Goal: Information Seeking & Learning: Learn about a topic

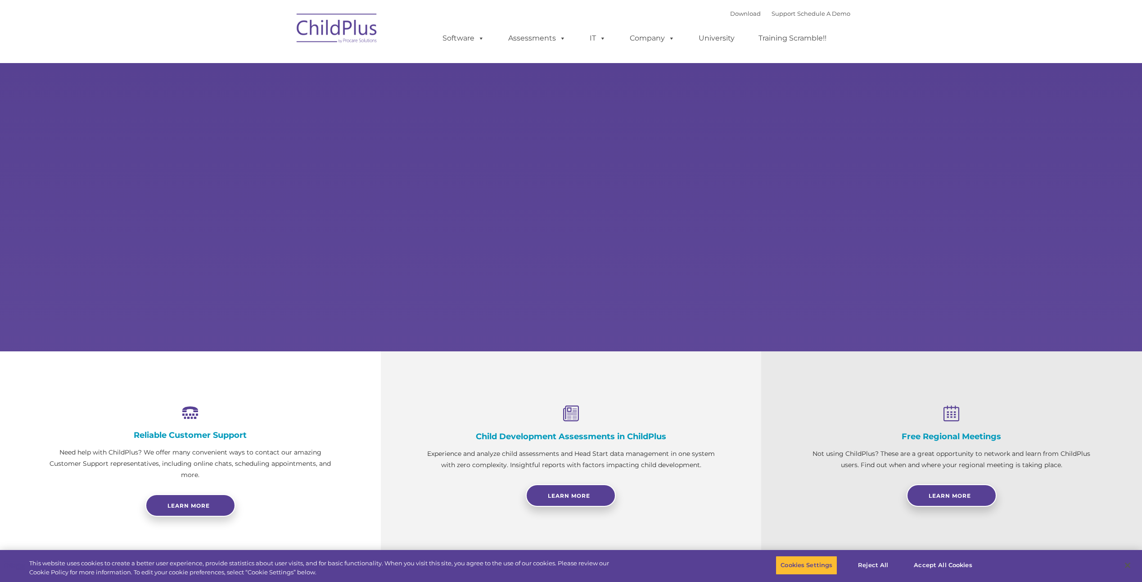
select select "MEDIUM"
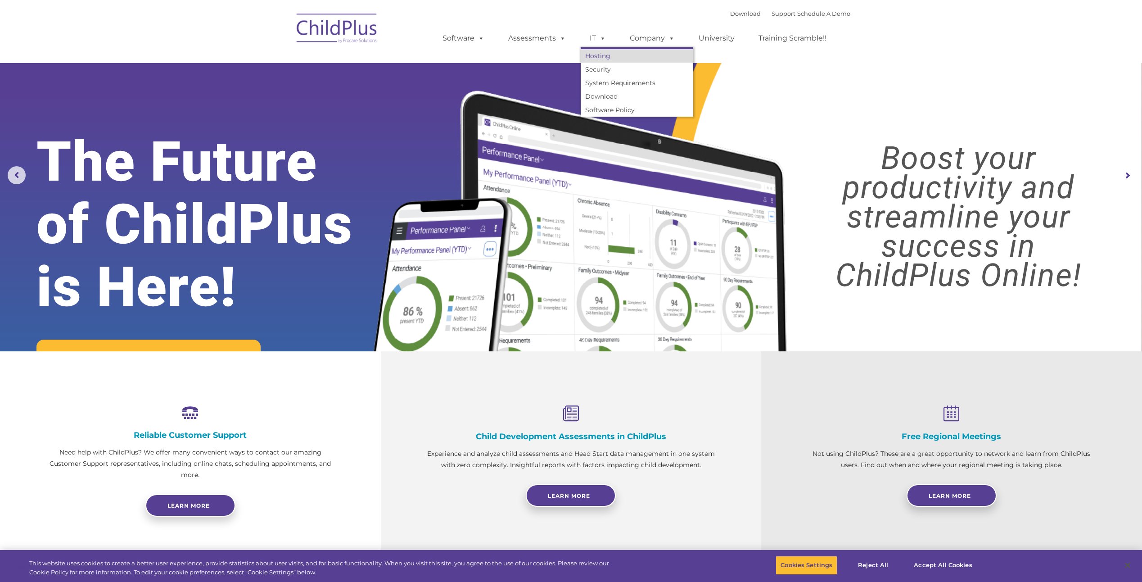
click at [600, 57] on link "Hosting" at bounding box center [637, 56] width 113 height 14
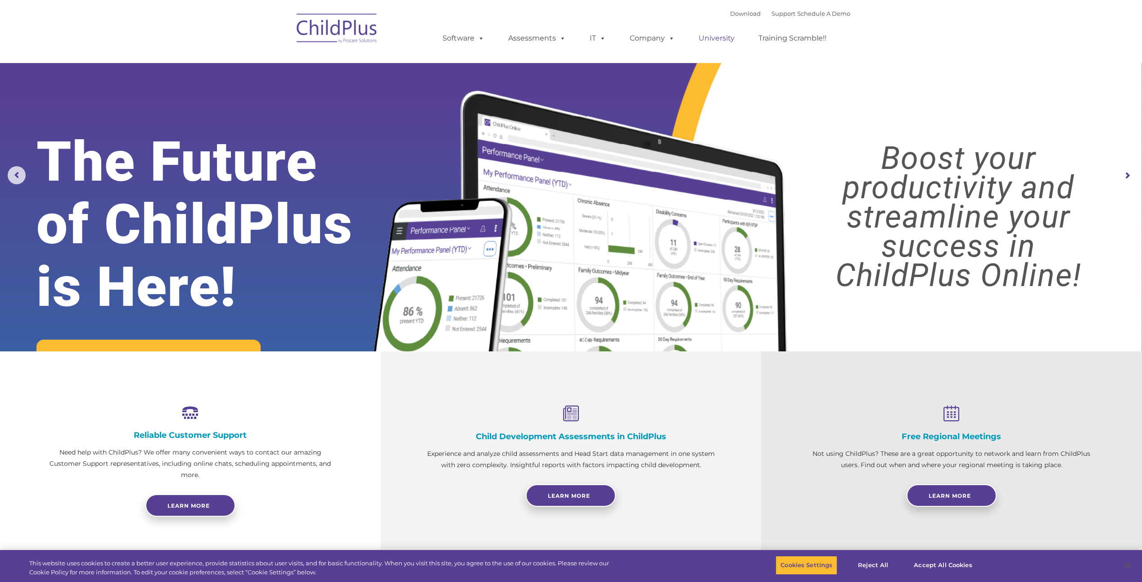
click at [714, 38] on link "University" at bounding box center [717, 38] width 54 height 18
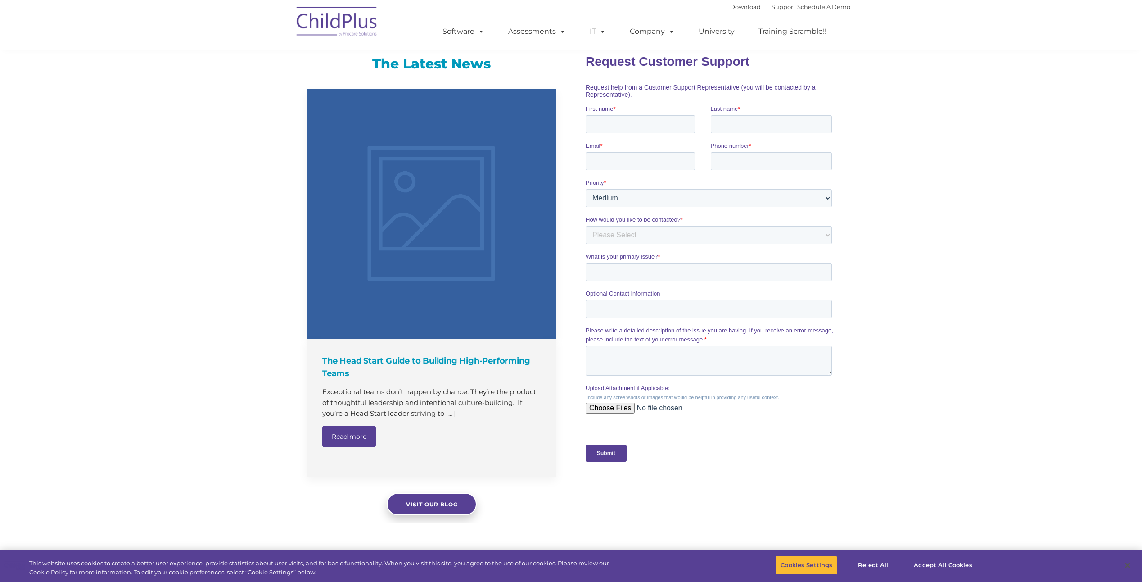
scroll to position [540, 0]
click at [709, 200] on select "Please Select Low Medium High" at bounding box center [709, 197] width 246 height 18
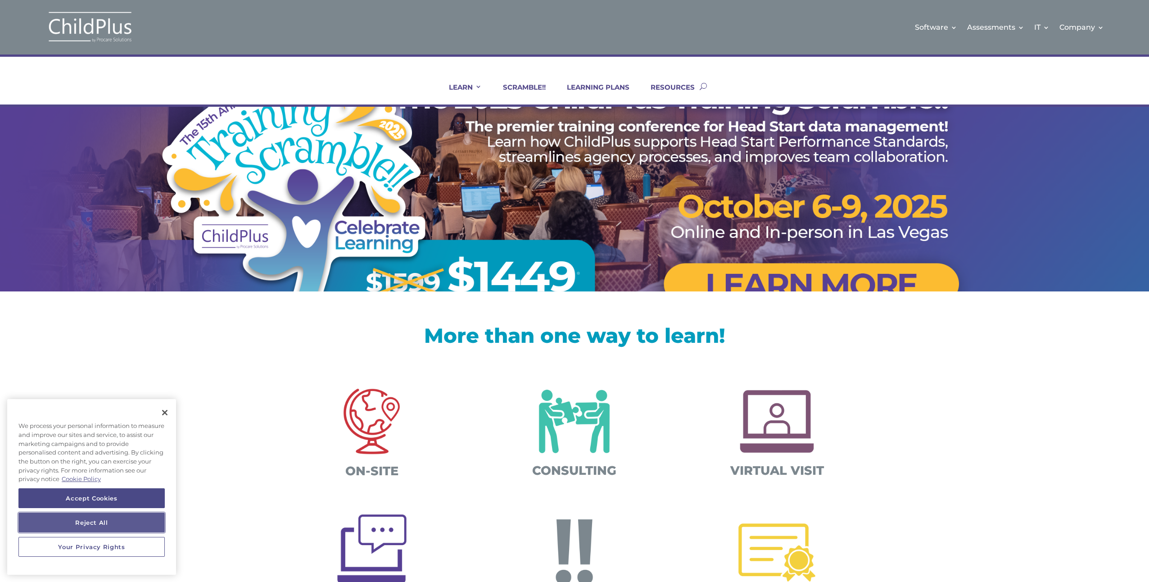
click at [92, 521] on button "Reject All" at bounding box center [91, 522] width 146 height 20
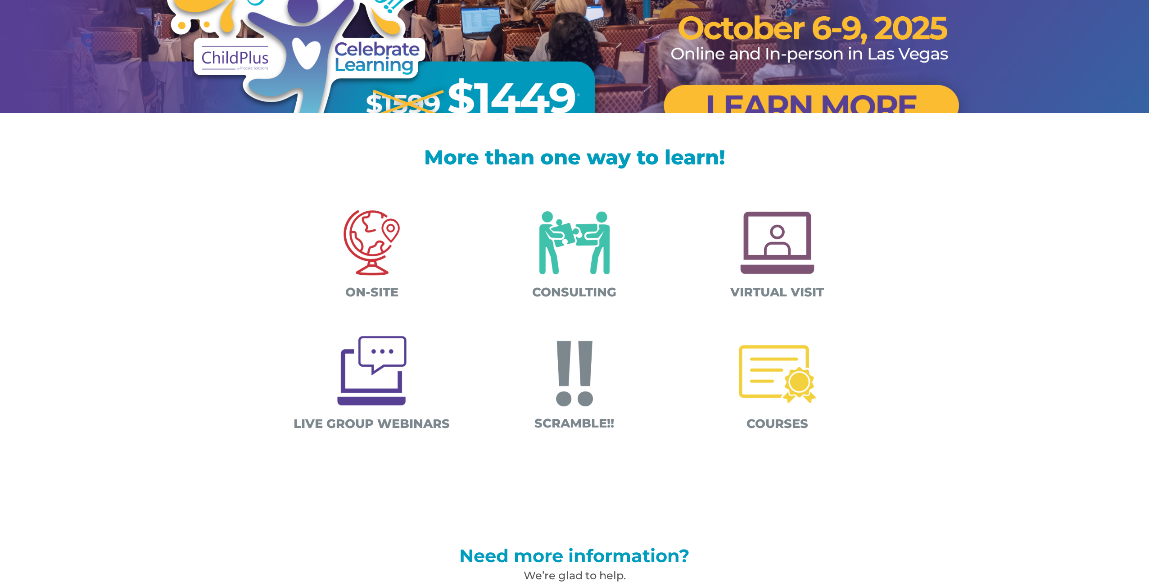
scroll to position [180, 0]
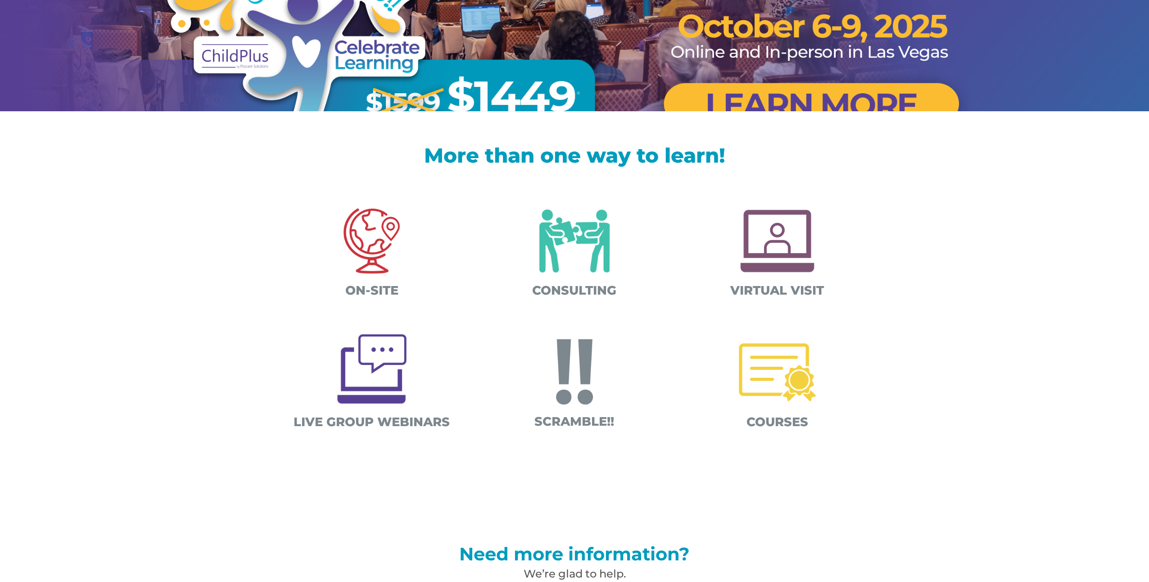
click at [377, 266] on img at bounding box center [372, 241] width 94 height 94
